Goal: Transaction & Acquisition: Purchase product/service

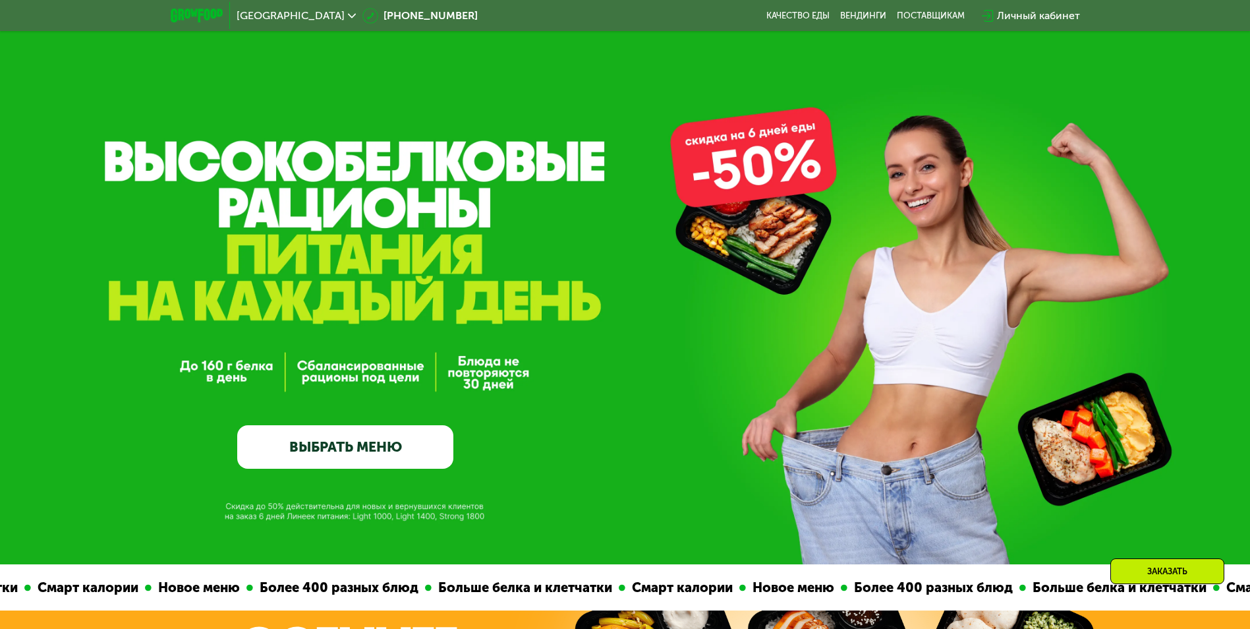
scroll to position [198, 0]
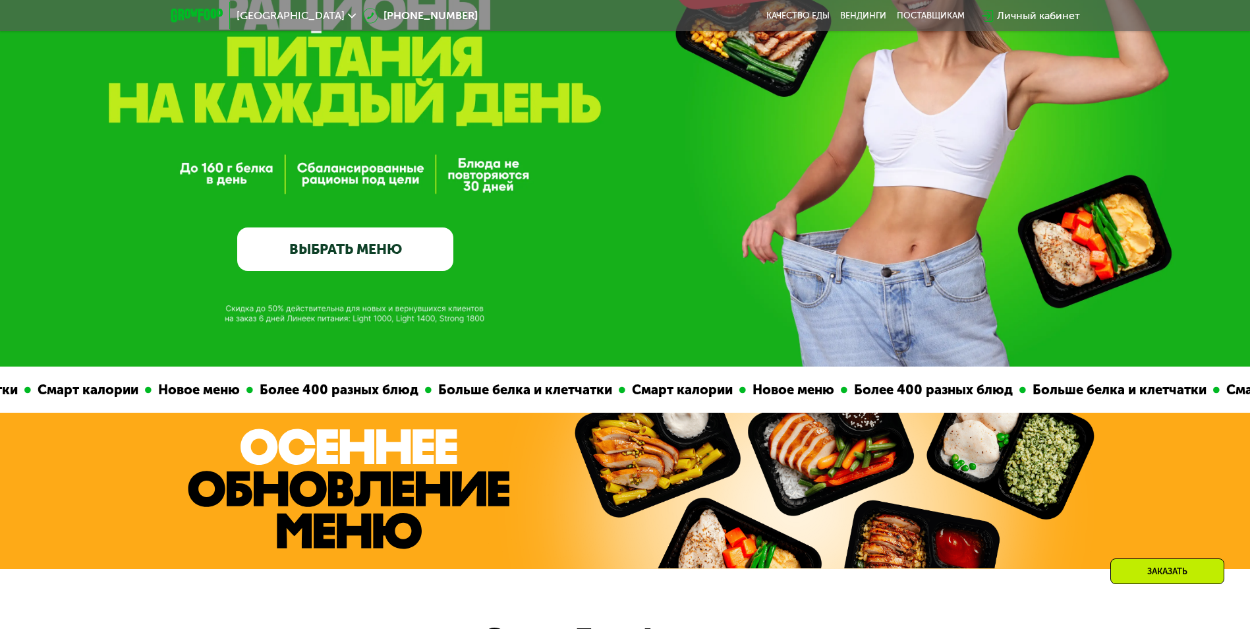
click at [355, 260] on link "ВЫБРАТЬ МЕНЮ" at bounding box center [345, 249] width 216 height 44
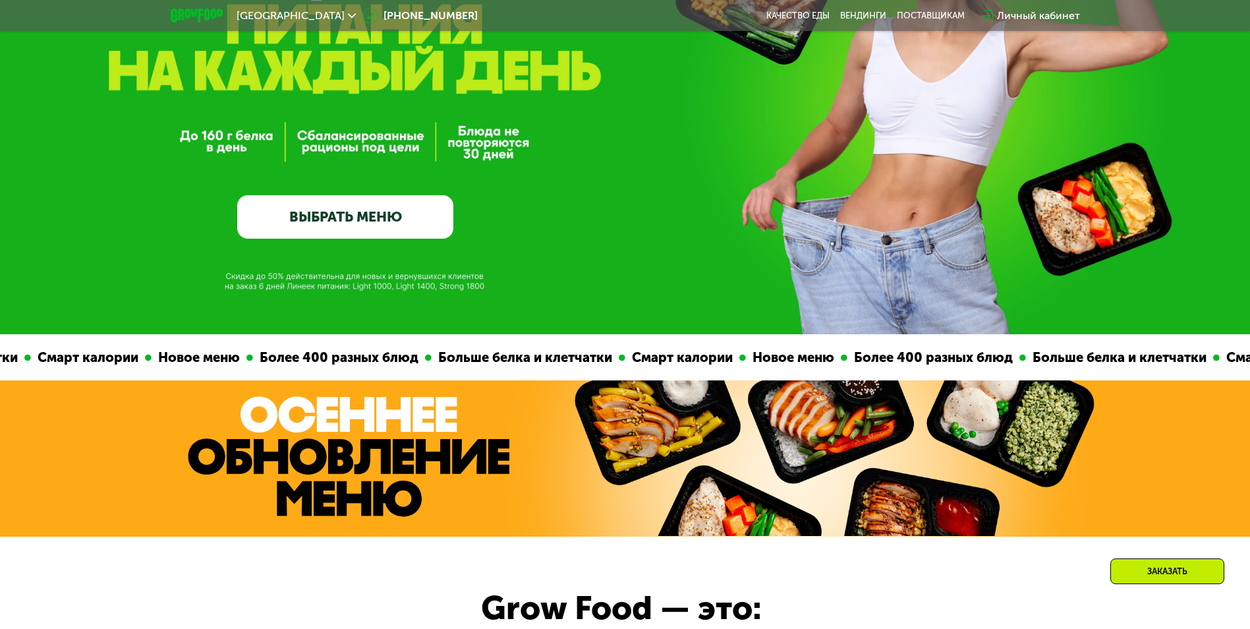
click at [355, 258] on div "GrowFood — доставка правильного питания ВЫБРАТЬ МЕНЮ" at bounding box center [625, 52] width 1250 height 564
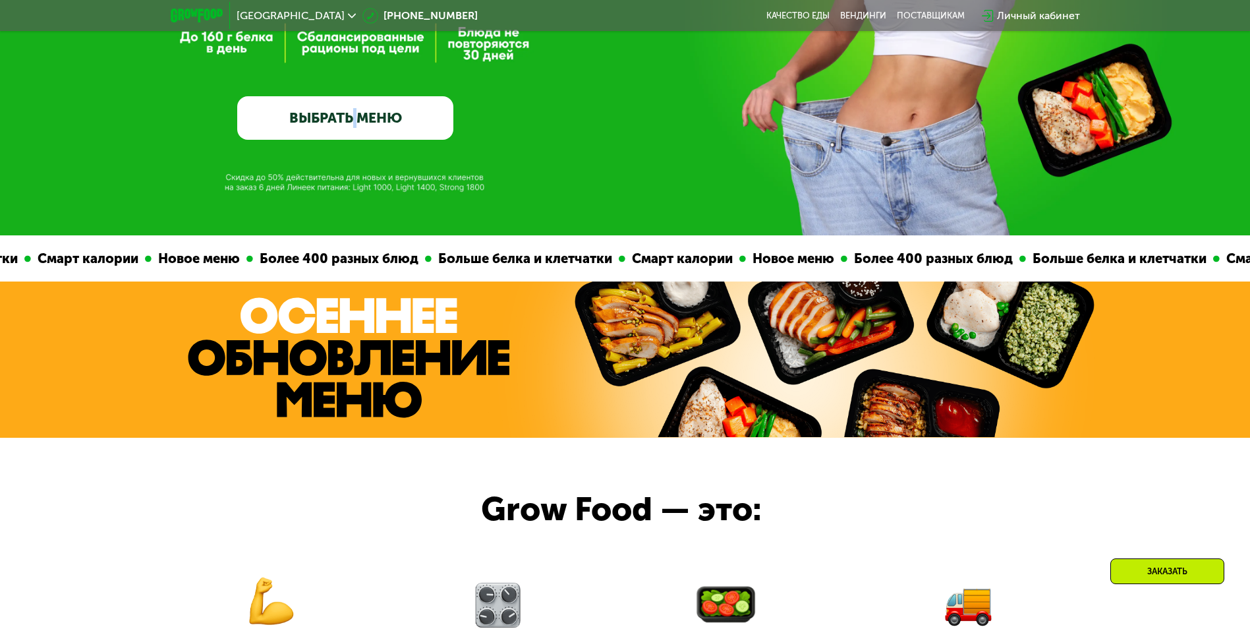
scroll to position [0, 0]
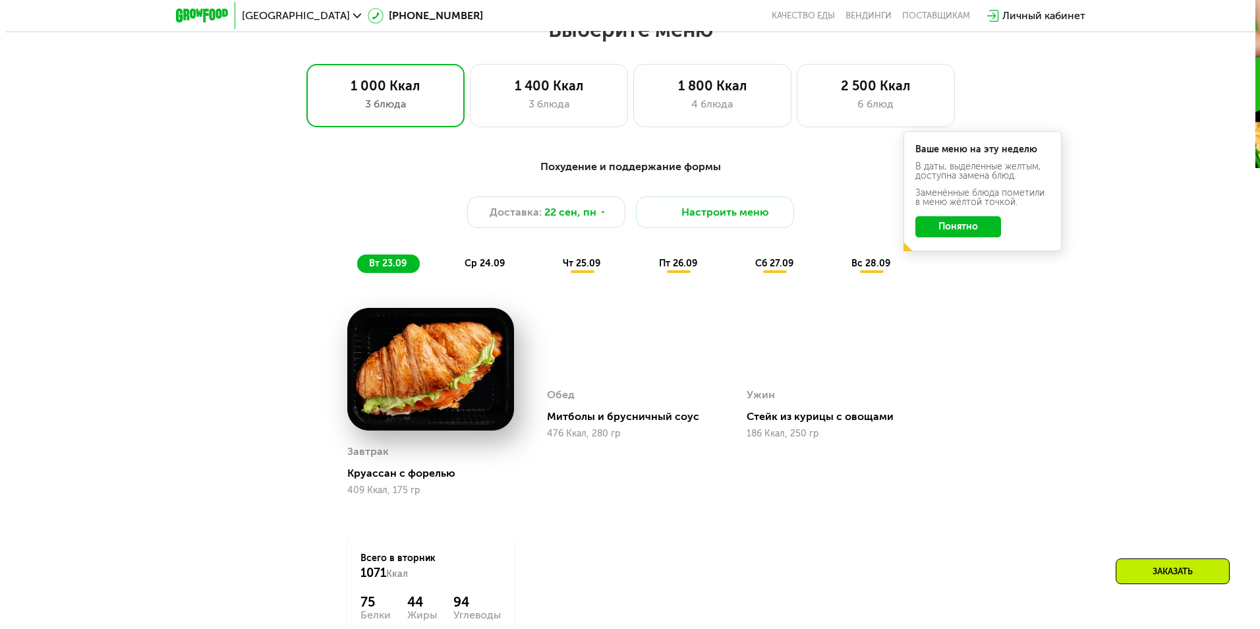
scroll to position [1088, 0]
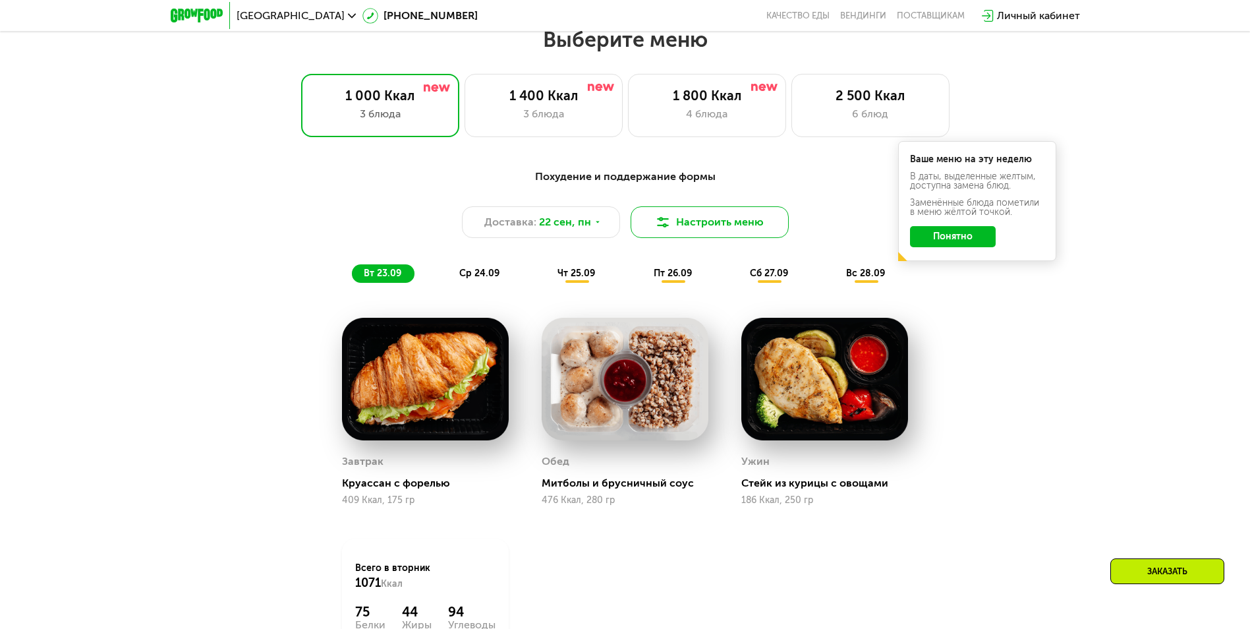
click at [686, 221] on button "Настроить меню" at bounding box center [710, 222] width 158 height 32
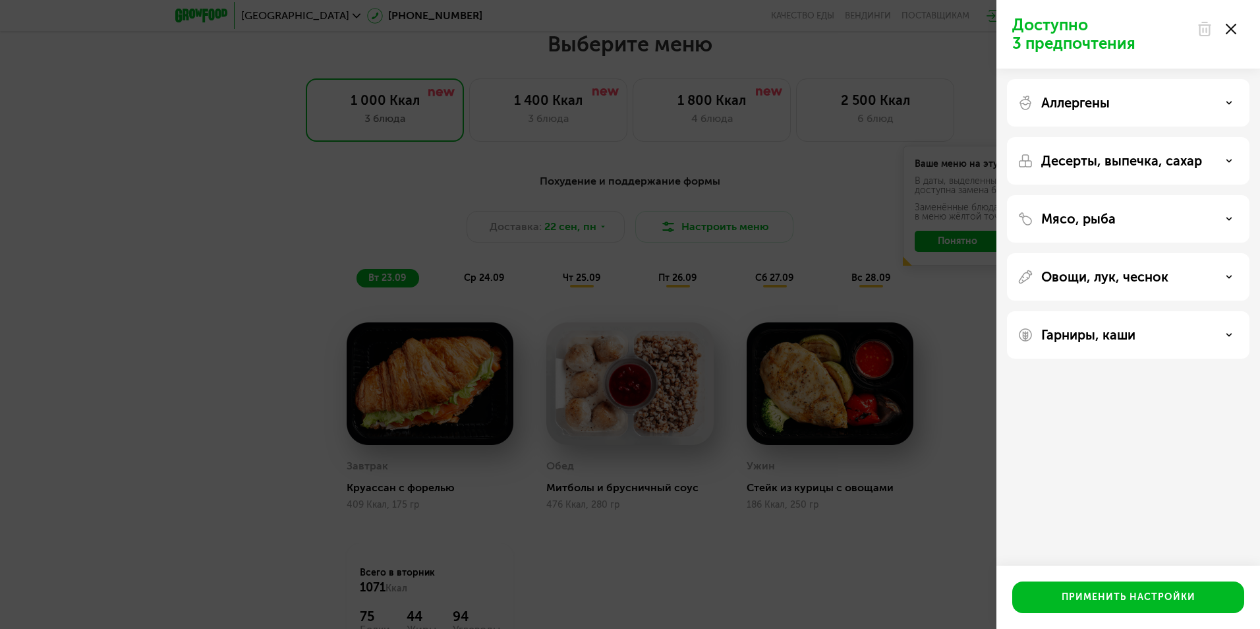
click at [1112, 107] on div "Аллергены" at bounding box center [1128, 103] width 221 height 16
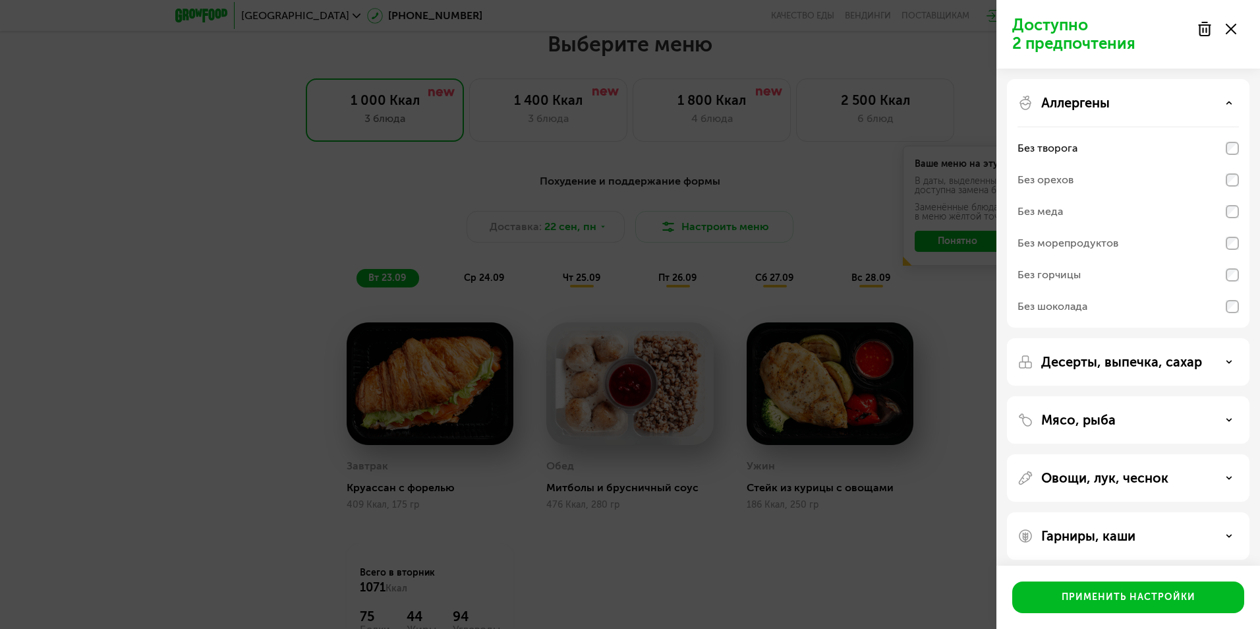
click at [1122, 366] on p "Десерты, выпечка, сахар" at bounding box center [1121, 362] width 161 height 16
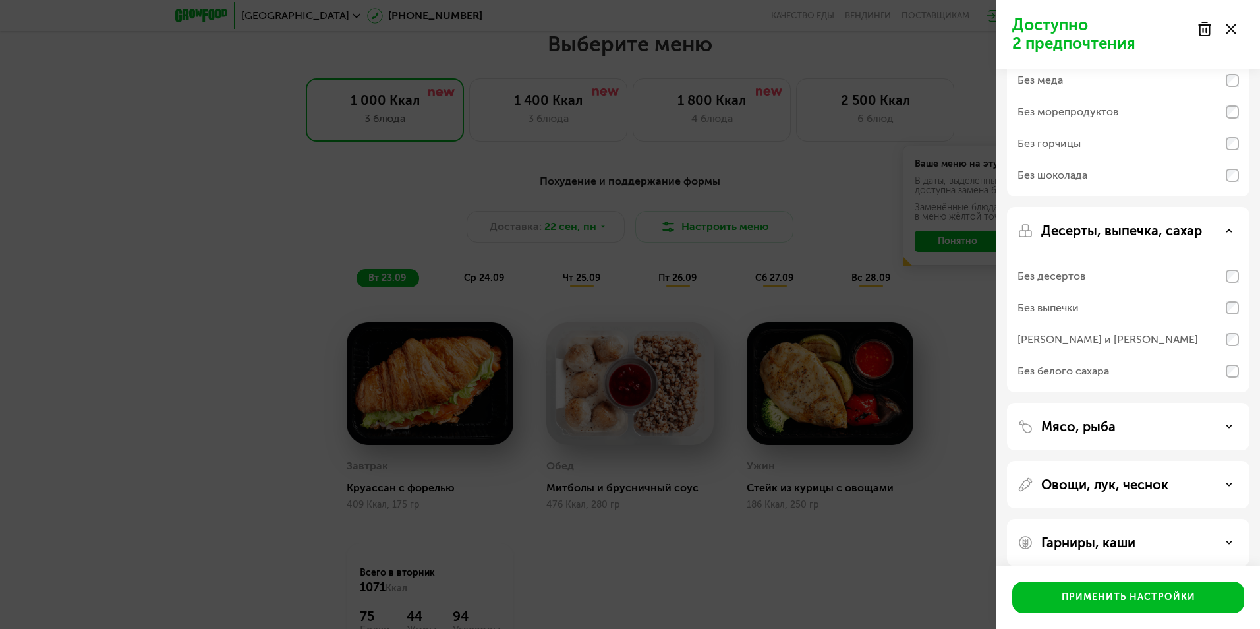
scroll to position [132, 0]
click at [1097, 420] on p "Мясо, рыба" at bounding box center [1078, 426] width 74 height 16
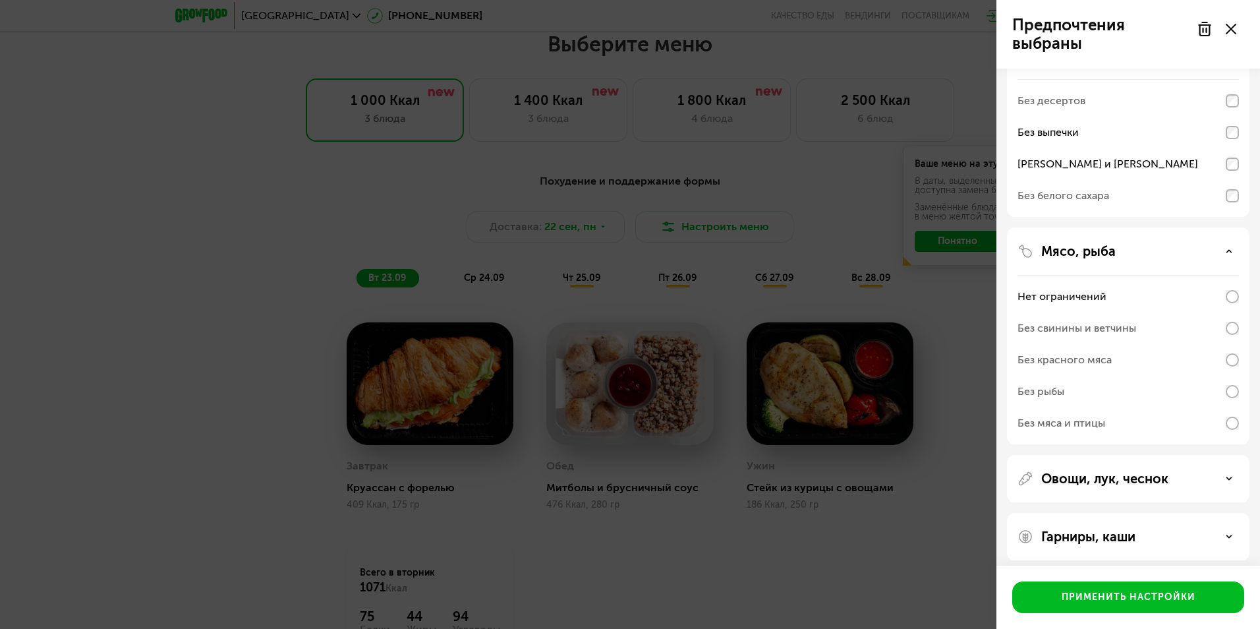
scroll to position [314, 0]
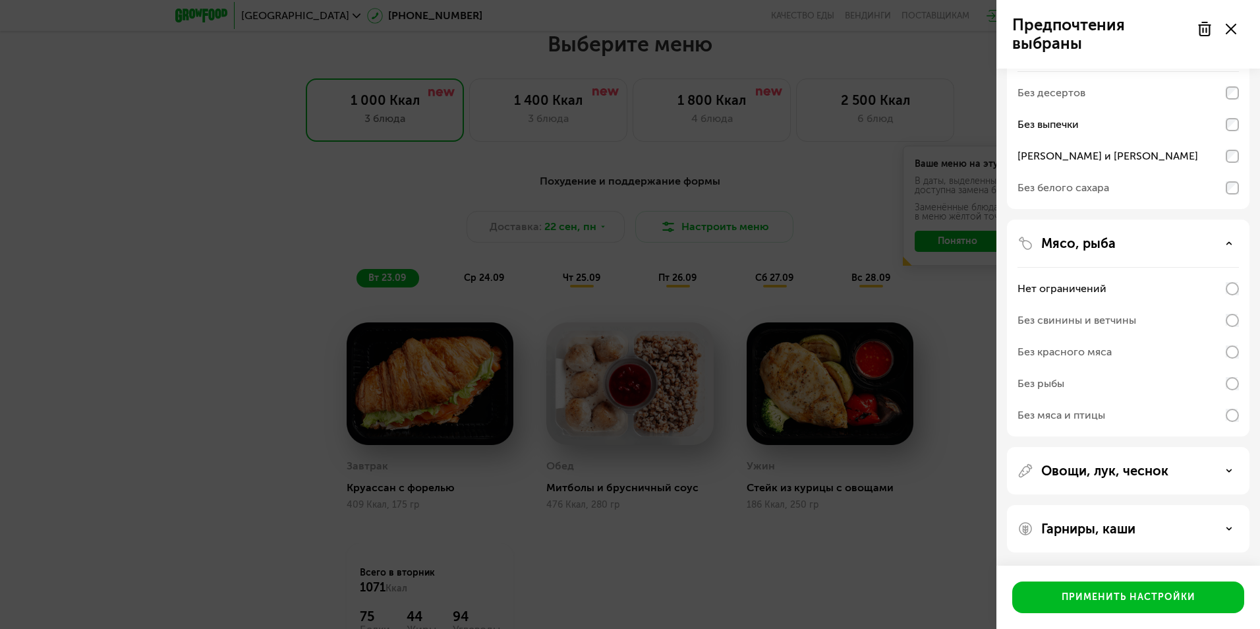
click at [1089, 468] on p "Овощи, лук, чеснок" at bounding box center [1104, 471] width 127 height 16
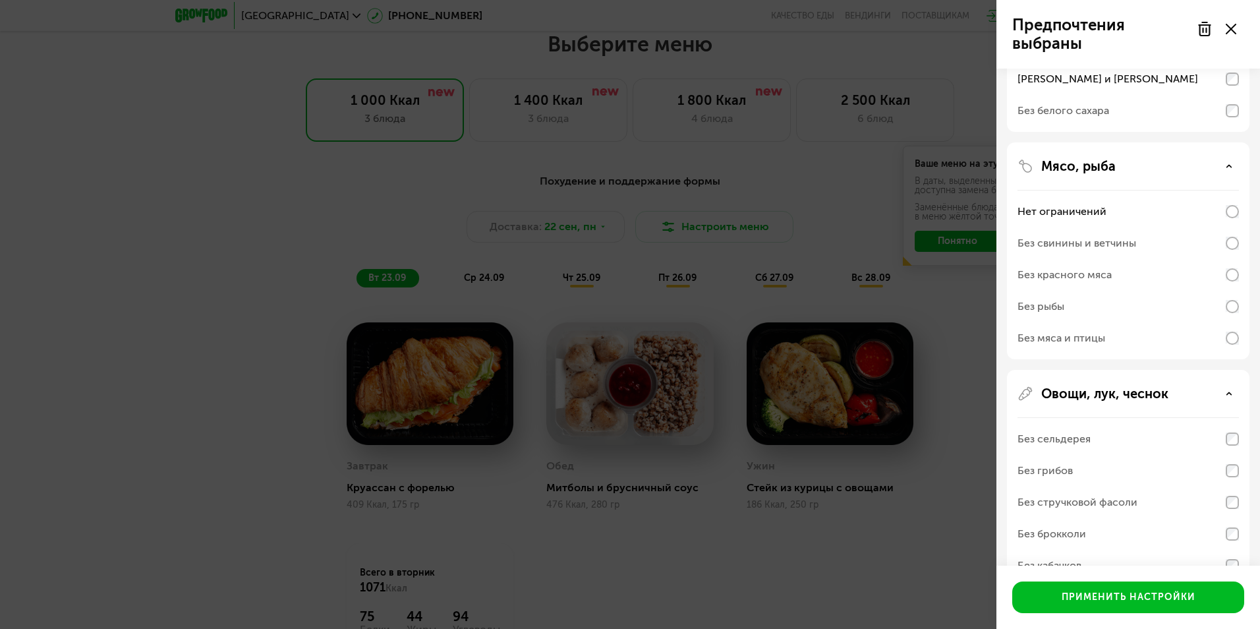
scroll to position [512, 0]
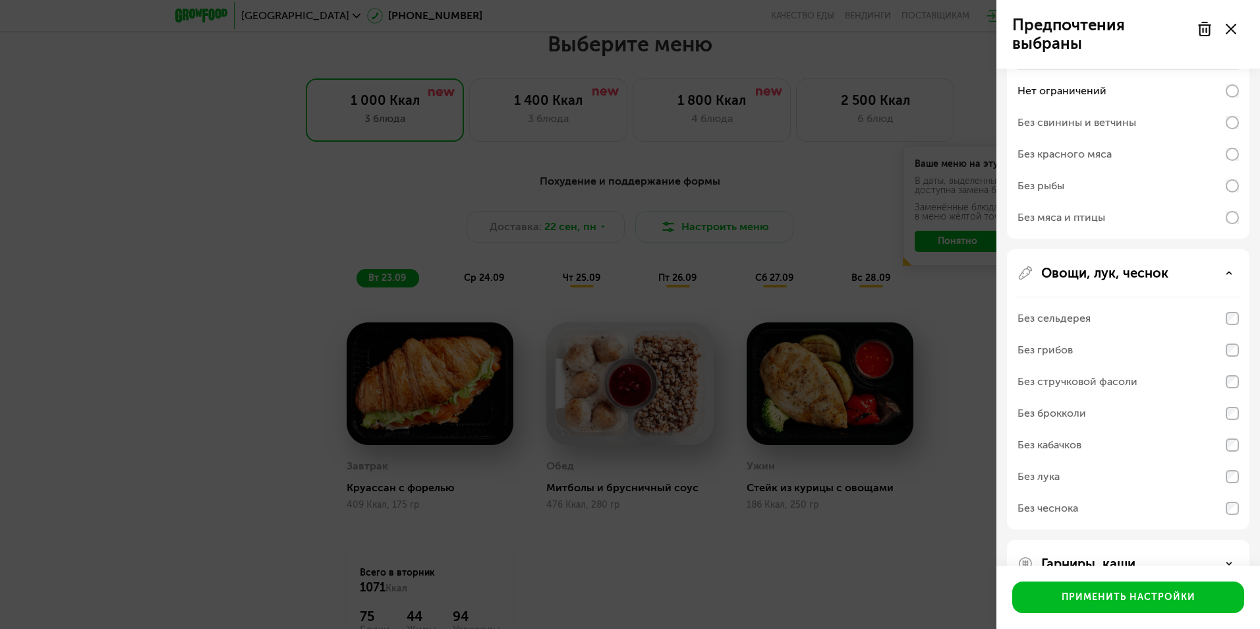
click at [1216, 384] on div "Без стручковой фасоли" at bounding box center [1128, 382] width 221 height 32
click at [1123, 354] on div "Без грибов" at bounding box center [1128, 350] width 221 height 32
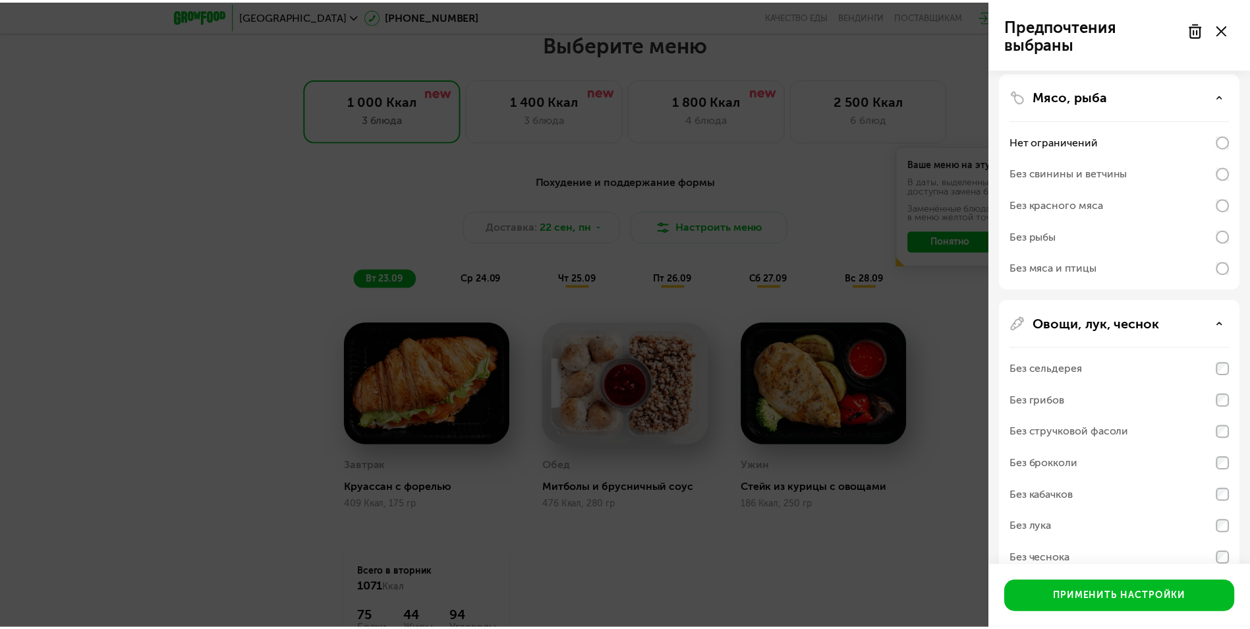
scroll to position [547, 0]
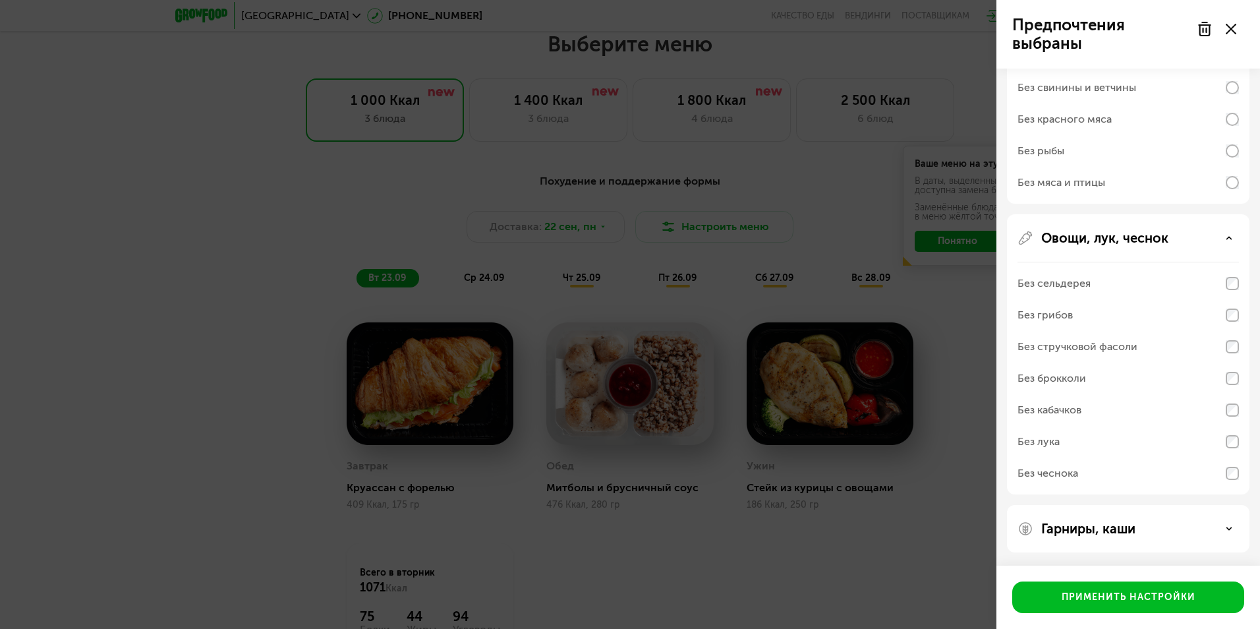
click at [1053, 469] on div "Без чеснока" at bounding box center [1048, 473] width 61 height 16
click at [1059, 342] on div "Без стручковой фасоли" at bounding box center [1078, 347] width 120 height 16
click at [1053, 318] on div "Без грибов" at bounding box center [1045, 315] width 55 height 16
click at [1058, 414] on div "Без кабачков" at bounding box center [1050, 410] width 64 height 16
drag, startPoint x: 562, startPoint y: 83, endPoint x: 570, endPoint y: 76, distance: 10.7
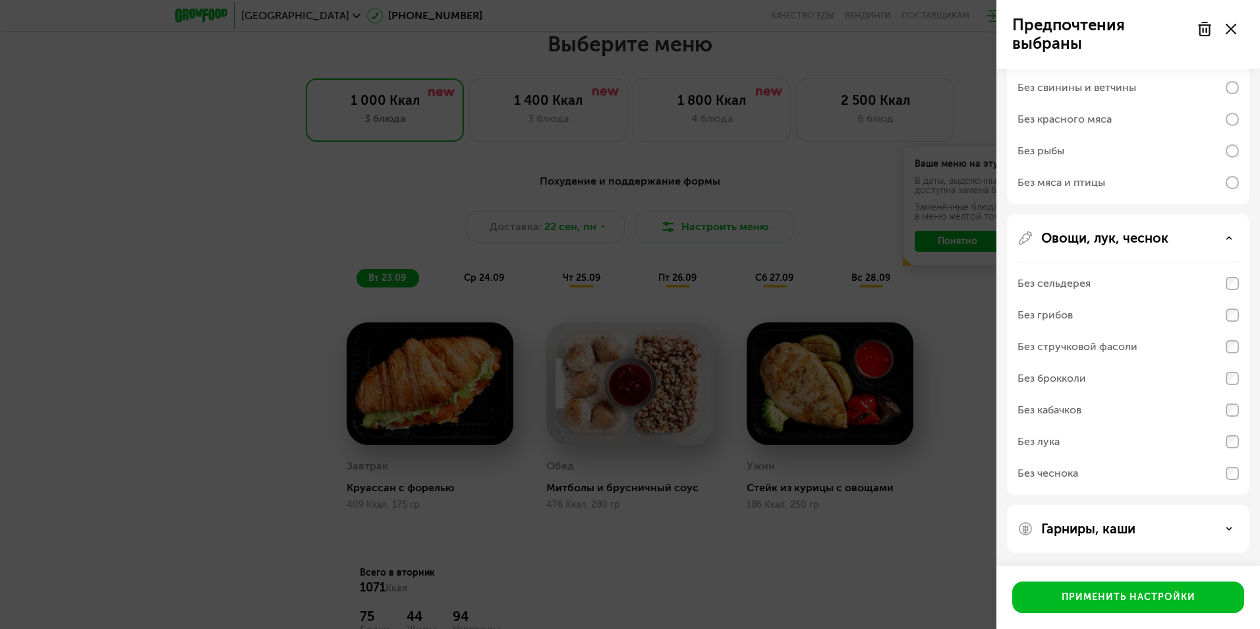
click at [562, 81] on div "Предпочтения выбраны Аллергены Без творога Без орехов Без меда Без морепродукто…" at bounding box center [630, 314] width 1260 height 629
